Goal: Information Seeking & Learning: Learn about a topic

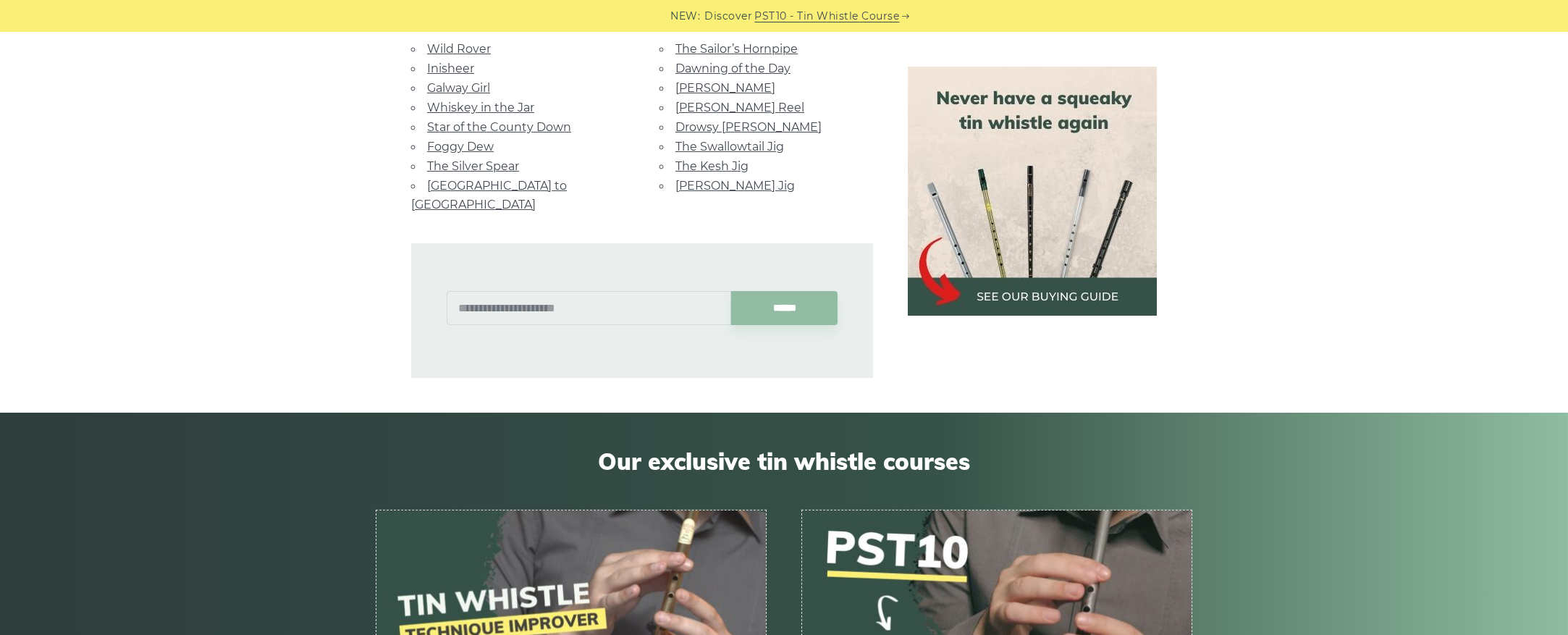
scroll to position [986, 0]
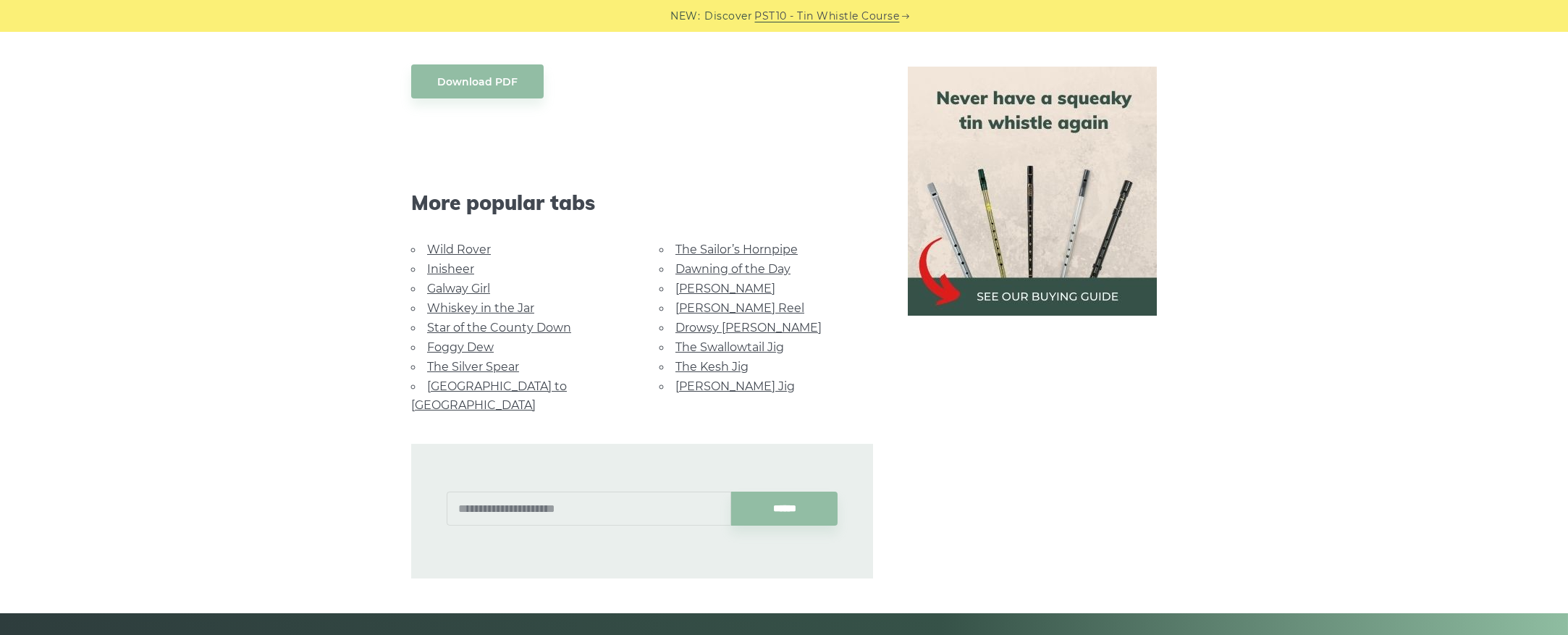
click at [468, 243] on link "Wild Rover" at bounding box center [459, 249] width 64 height 14
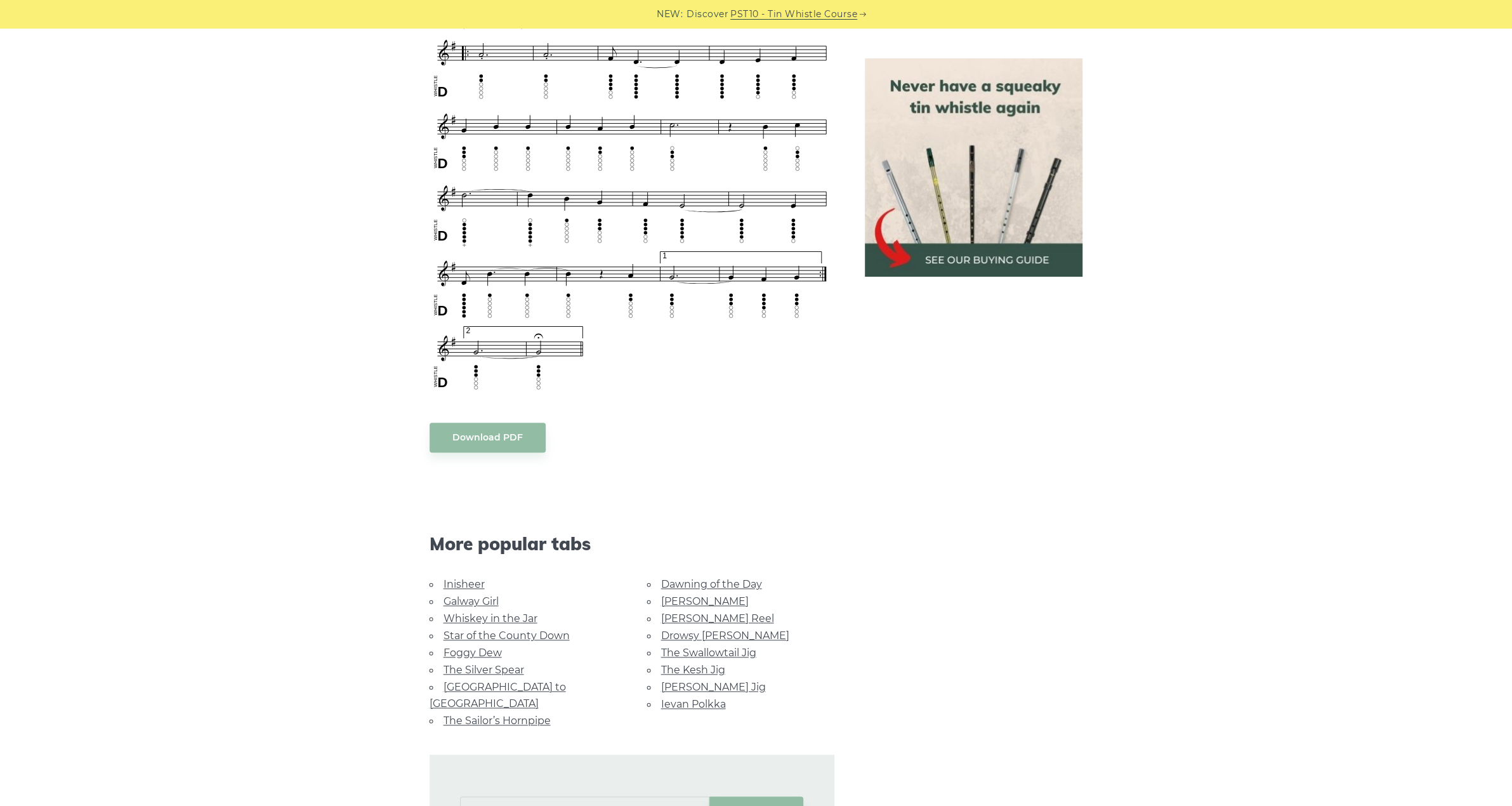
scroll to position [795, 0]
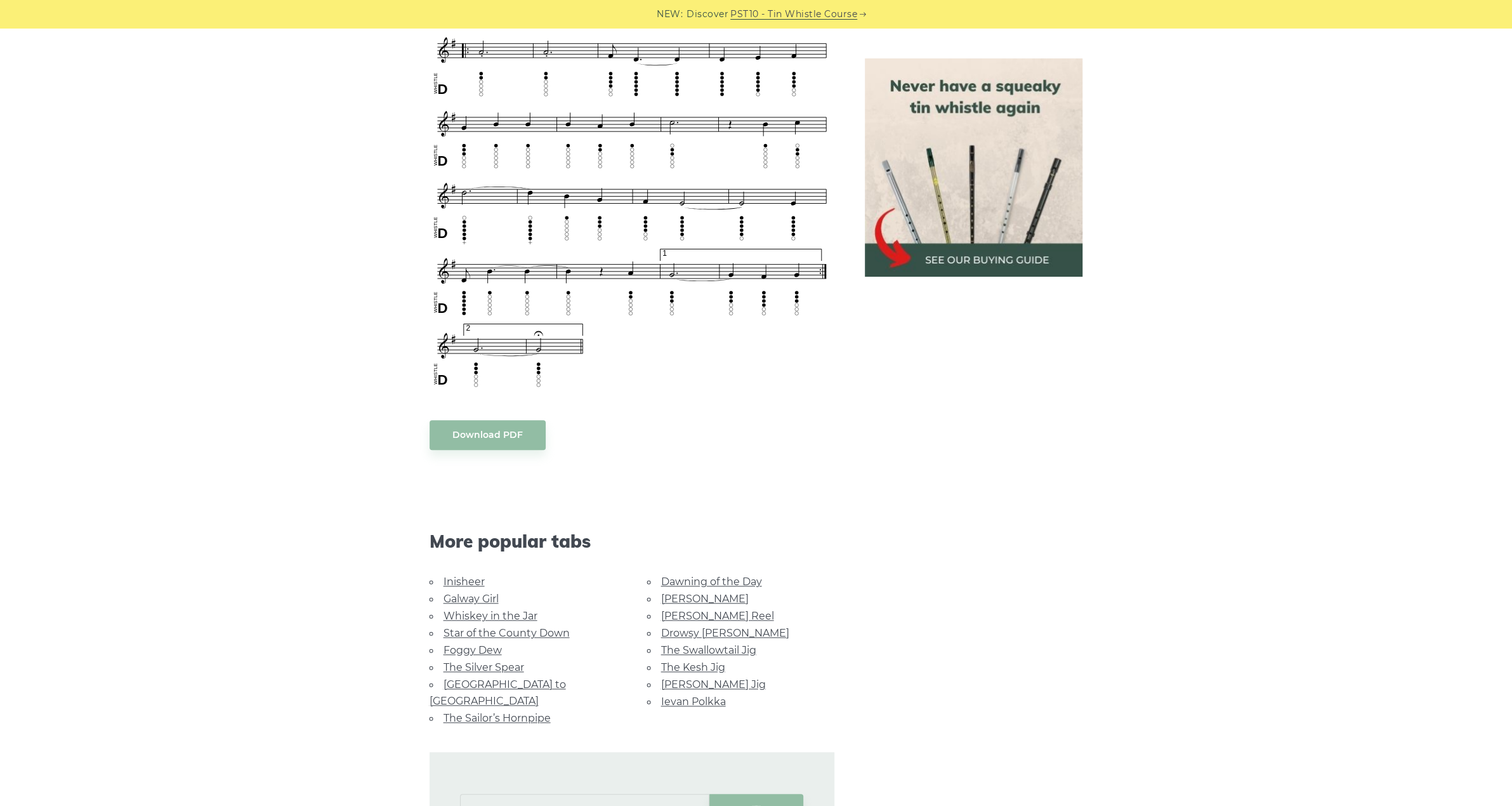
drag, startPoint x: 1012, startPoint y: 661, endPoint x: 1009, endPoint y: 651, distance: 10.4
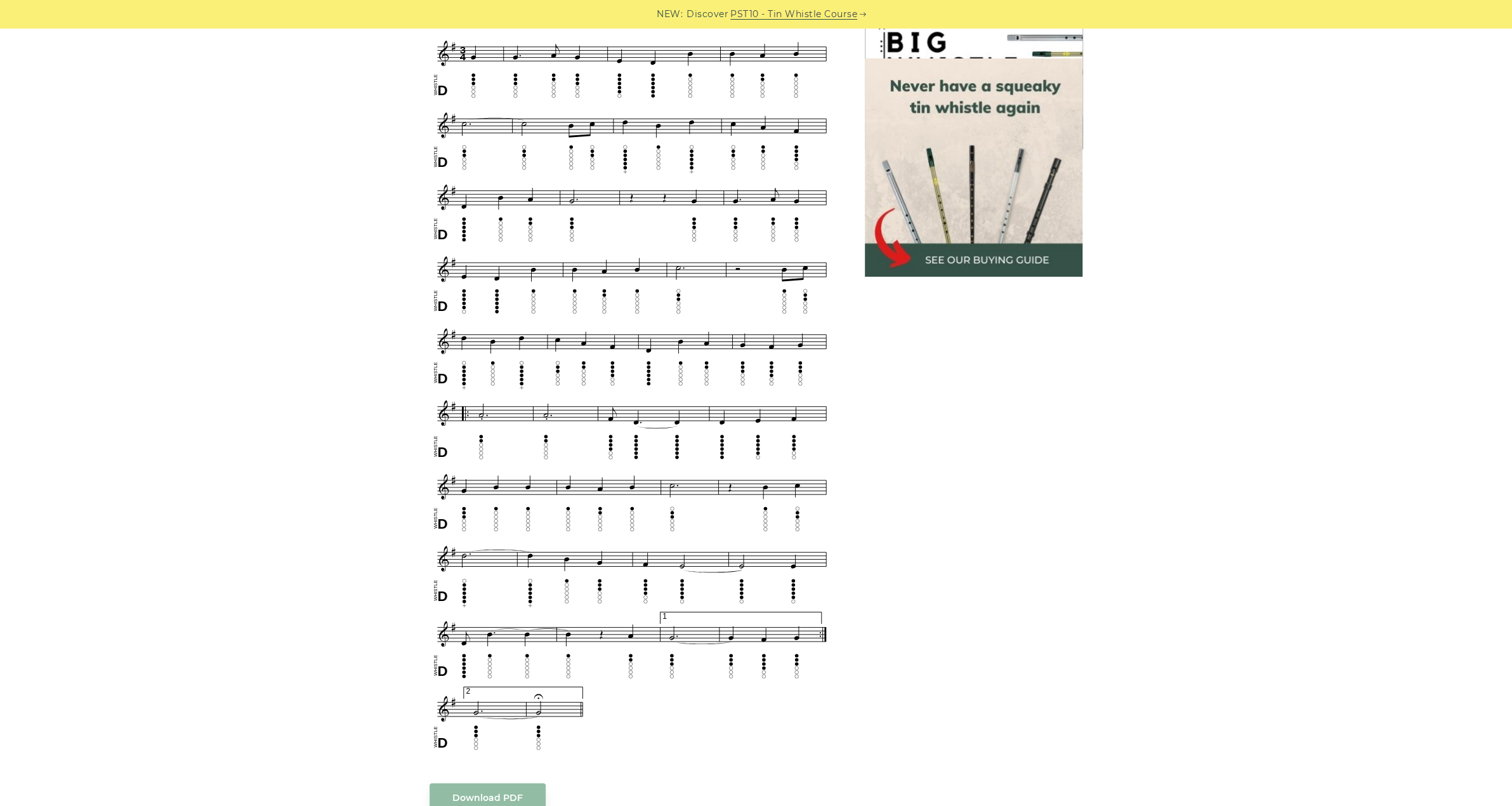
scroll to position [414, 0]
